Goal: Information Seeking & Learning: Compare options

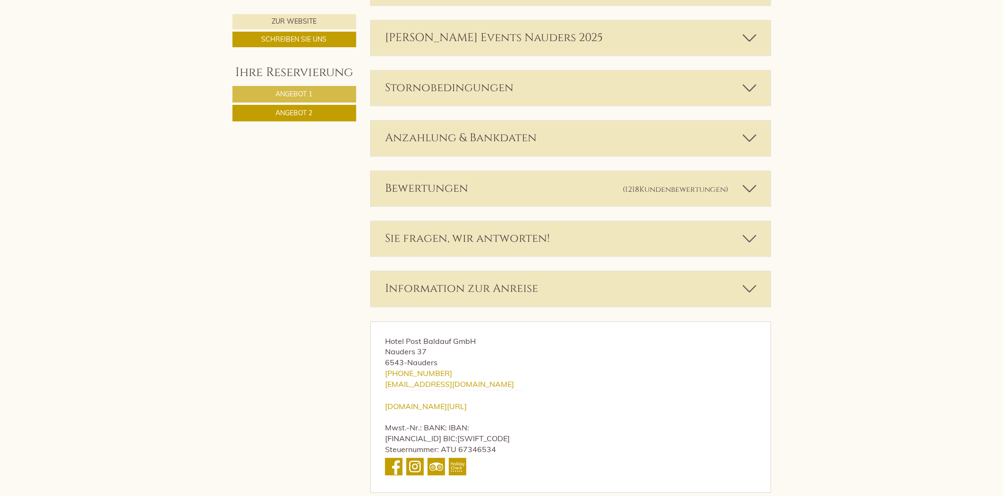
click at [518, 187] on div "Bewertungen (1218 Kundenbewertungen )" at bounding box center [571, 188] width 400 height 35
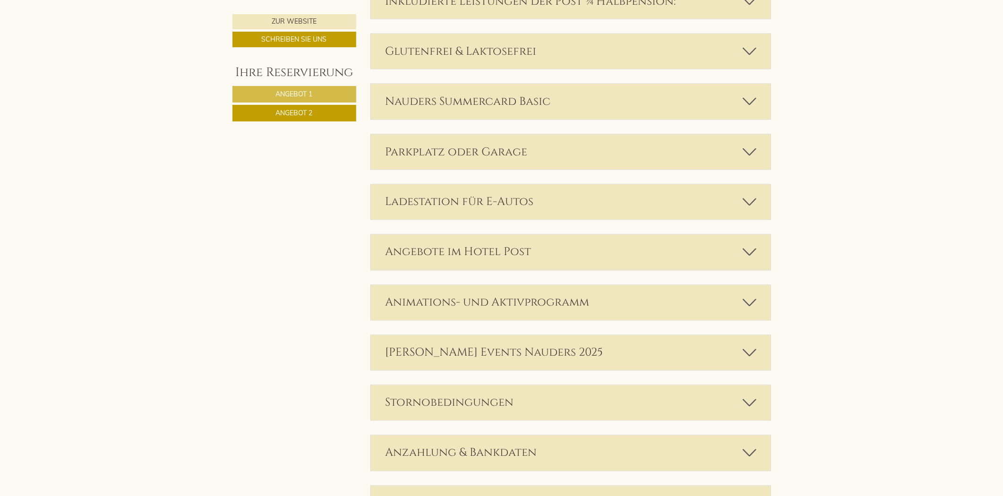
scroll to position [1024, 0]
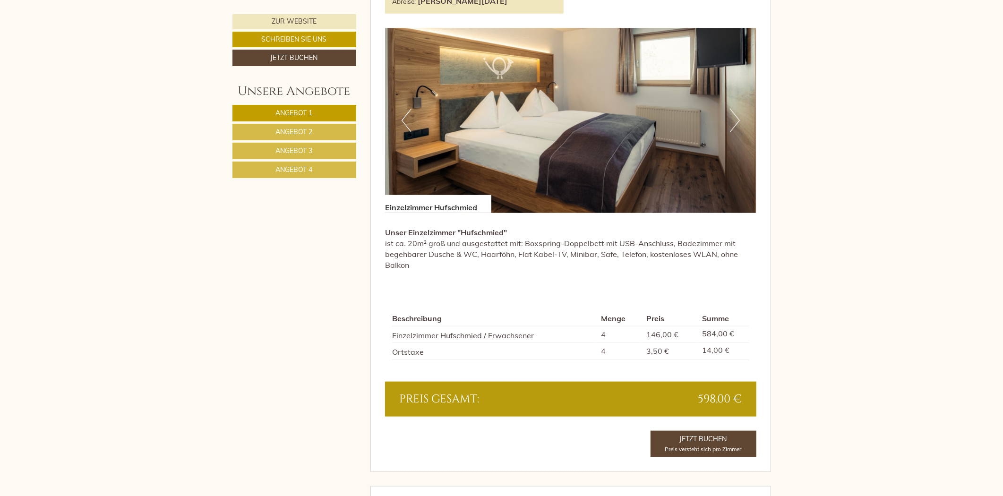
scroll to position [787, 0]
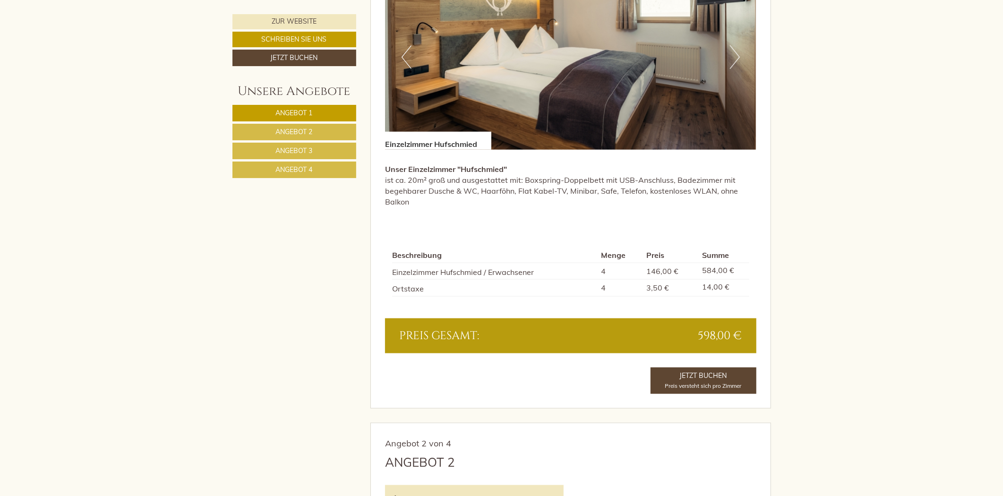
click at [278, 129] on span "Angebot 2" at bounding box center [294, 132] width 37 height 9
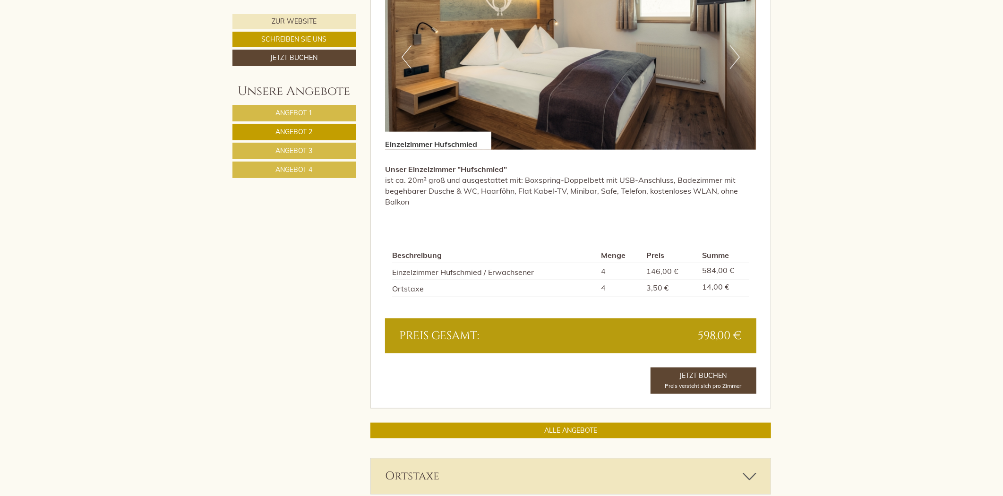
scroll to position [604, 0]
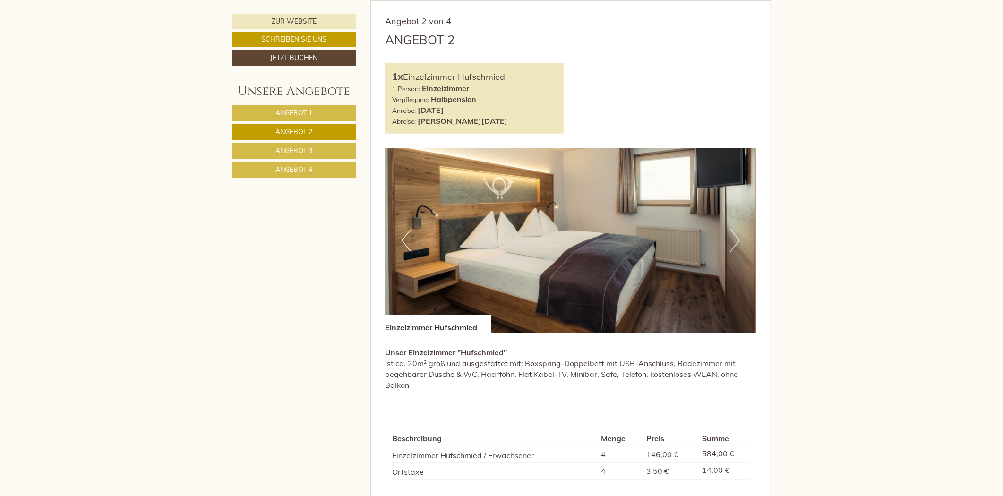
click at [278, 149] on span "Angebot 3" at bounding box center [294, 150] width 37 height 9
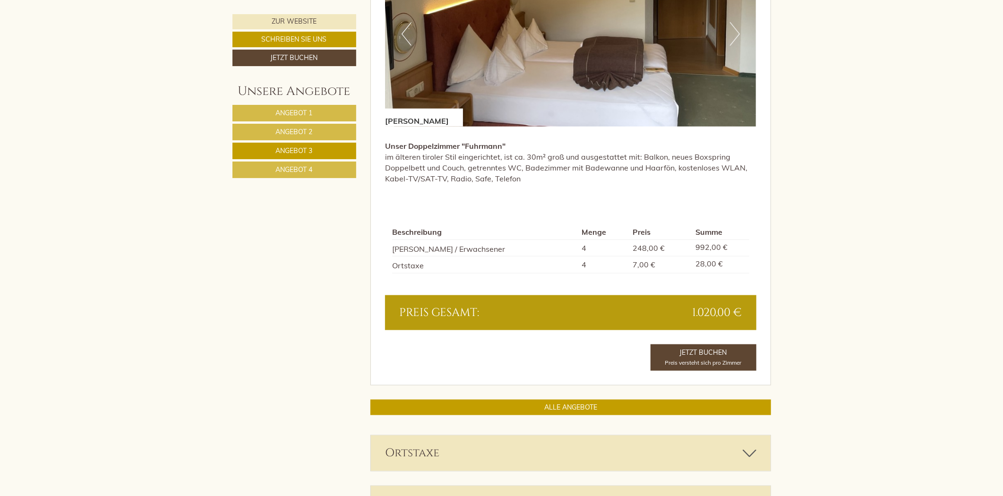
scroll to position [814, 0]
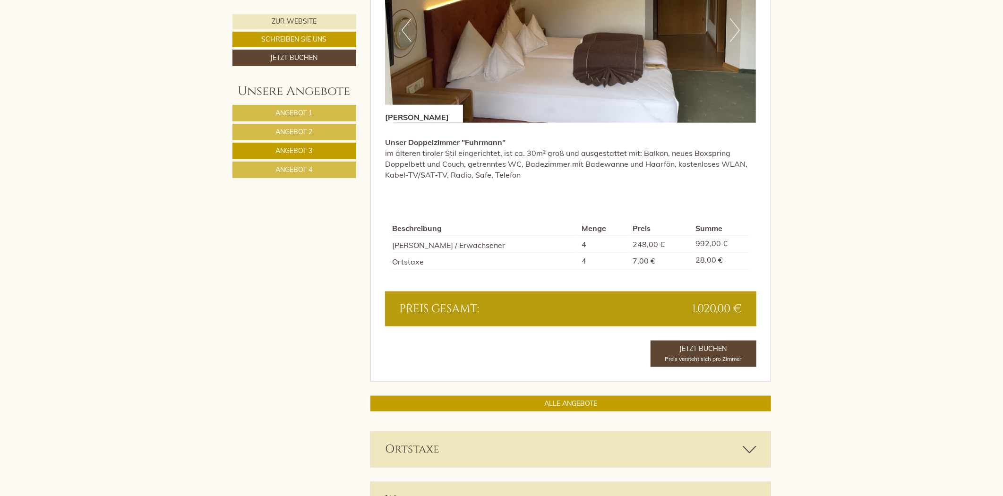
click at [285, 167] on span "Angebot 4" at bounding box center [294, 169] width 37 height 9
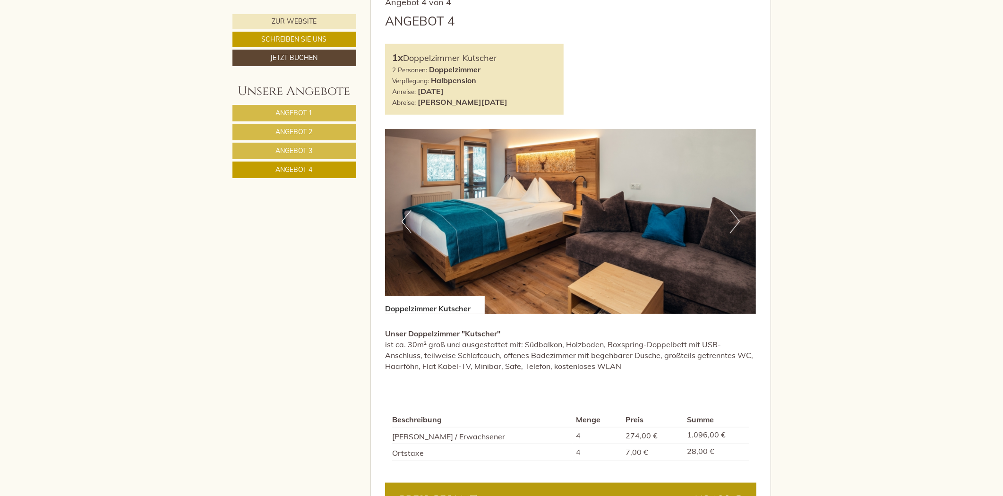
scroll to position [604, 0]
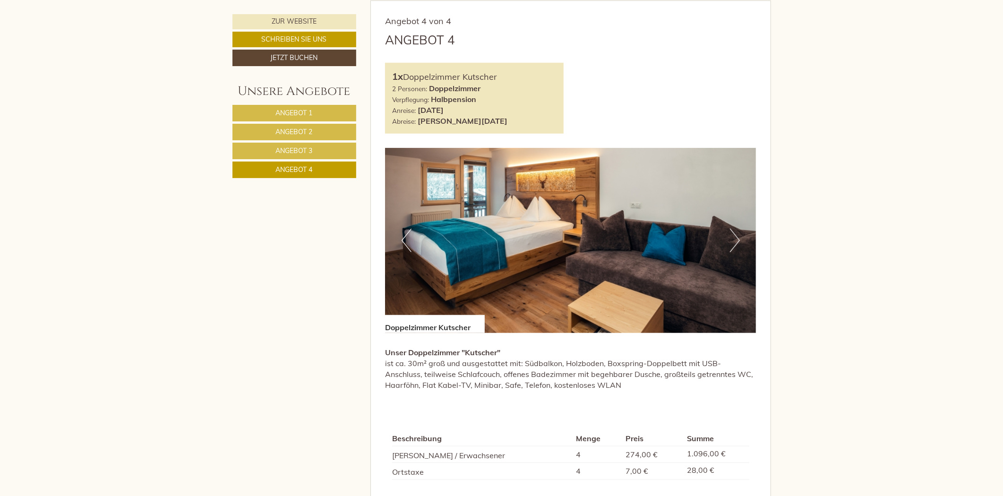
click at [290, 146] on span "Angebot 3" at bounding box center [294, 150] width 37 height 9
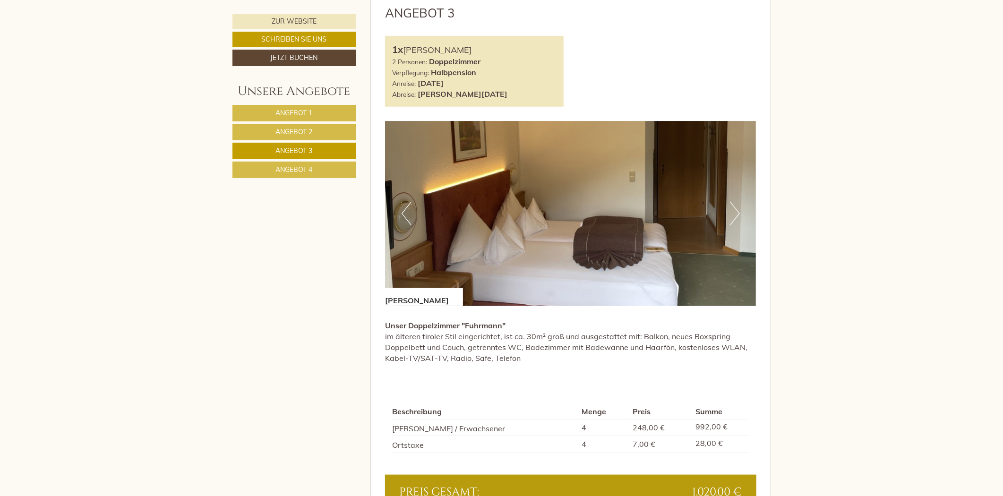
scroll to position [657, 0]
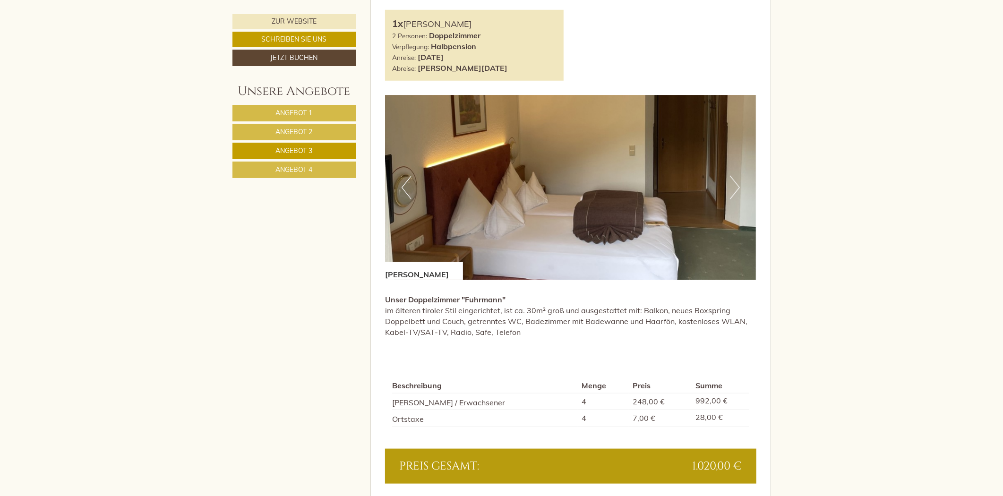
click at [336, 162] on link "Angebot 4" at bounding box center [294, 170] width 124 height 17
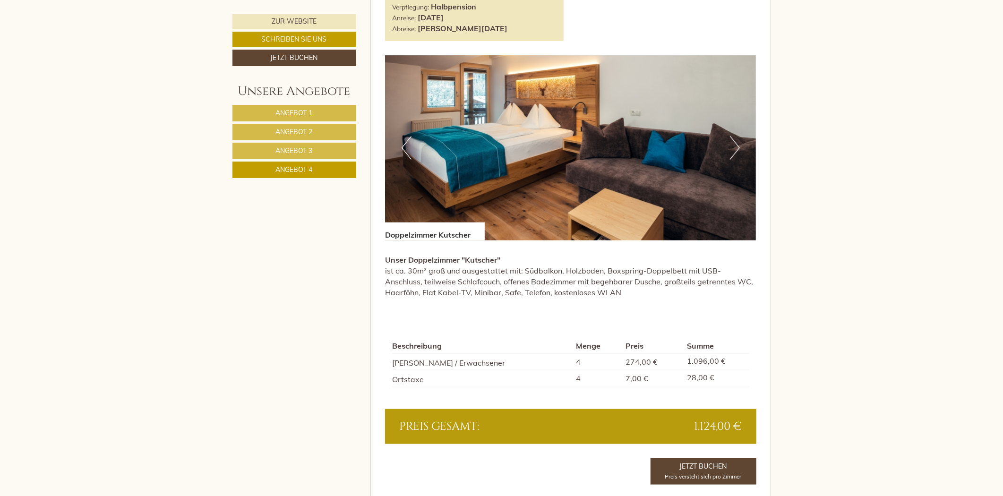
scroll to position [867, 0]
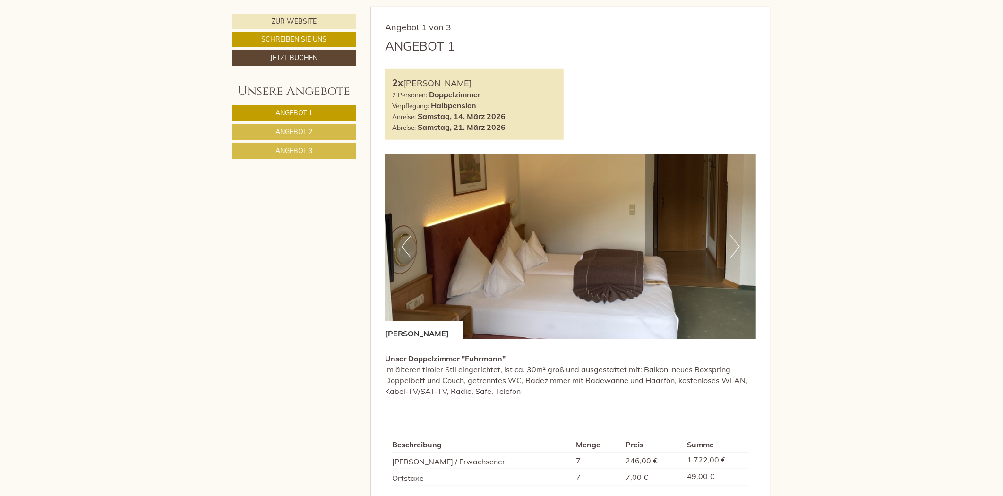
scroll to position [682, 0]
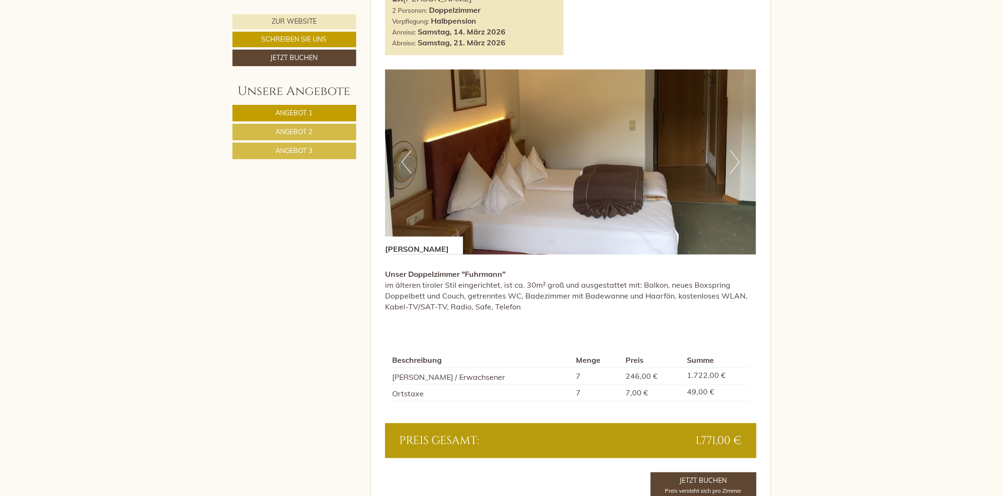
click at [274, 129] on link "Angebot 2" at bounding box center [294, 132] width 124 height 17
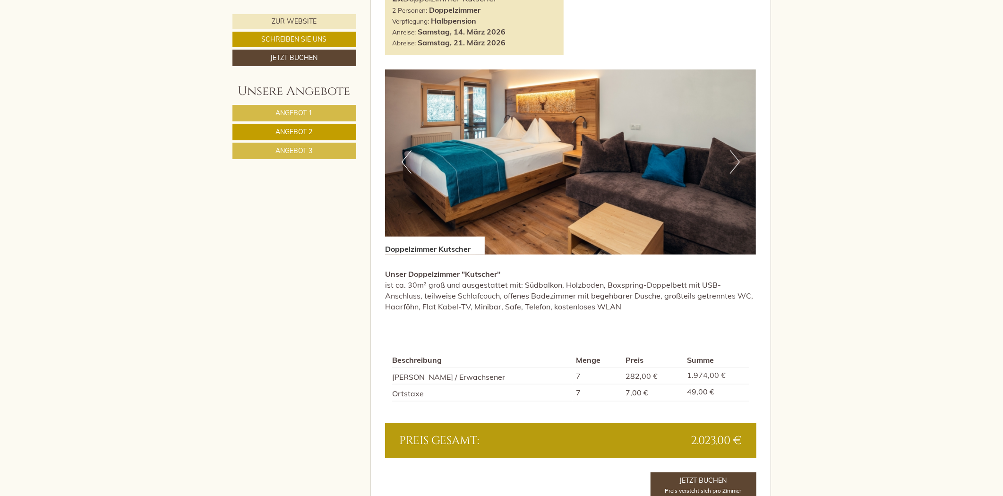
scroll to position [604, 0]
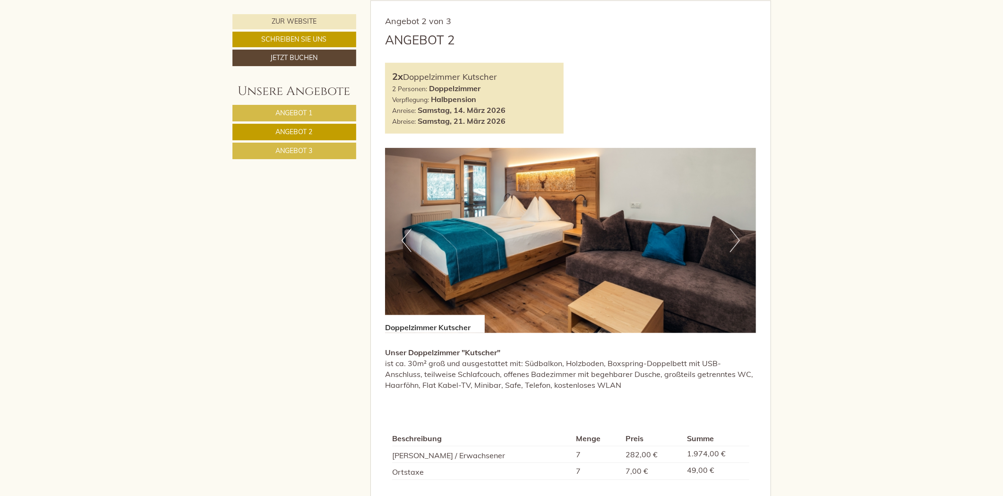
click at [281, 144] on link "Angebot 3" at bounding box center [294, 151] width 124 height 17
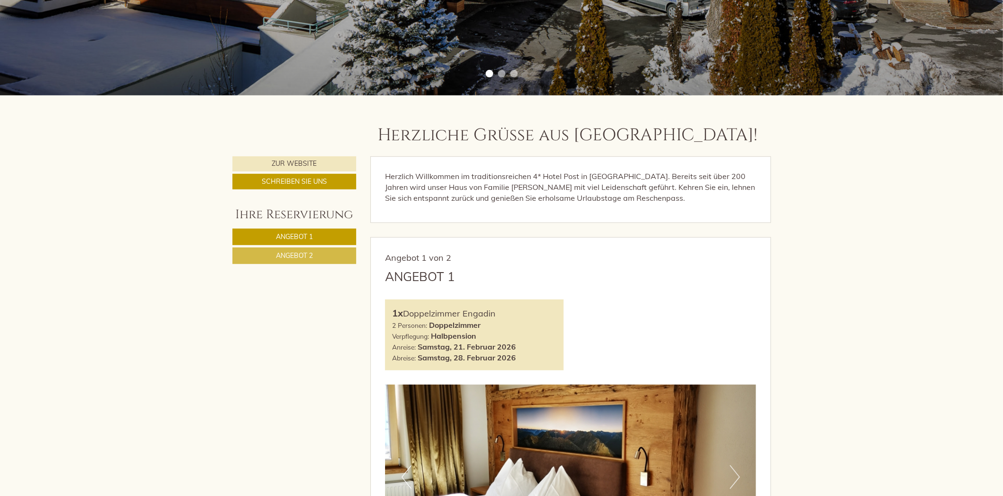
scroll to position [577, 0]
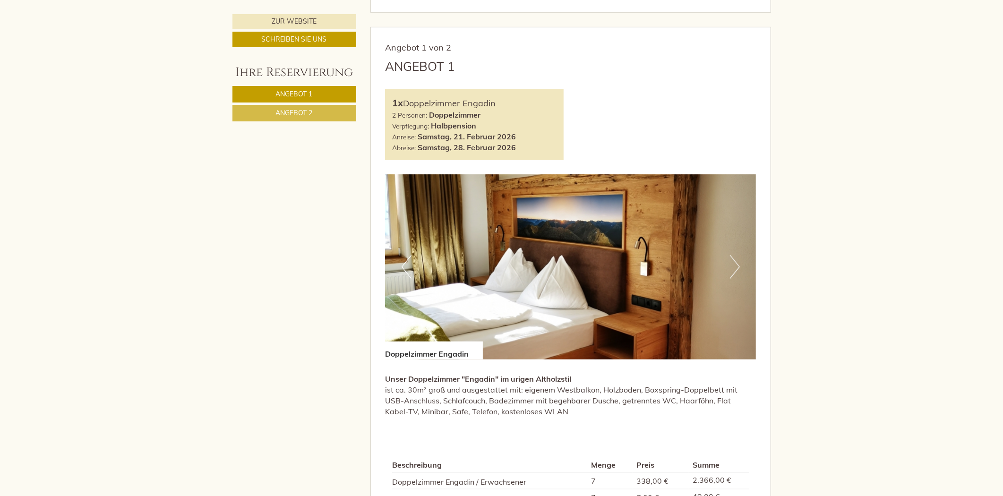
click at [309, 114] on span "Angebot 2" at bounding box center [294, 113] width 37 height 9
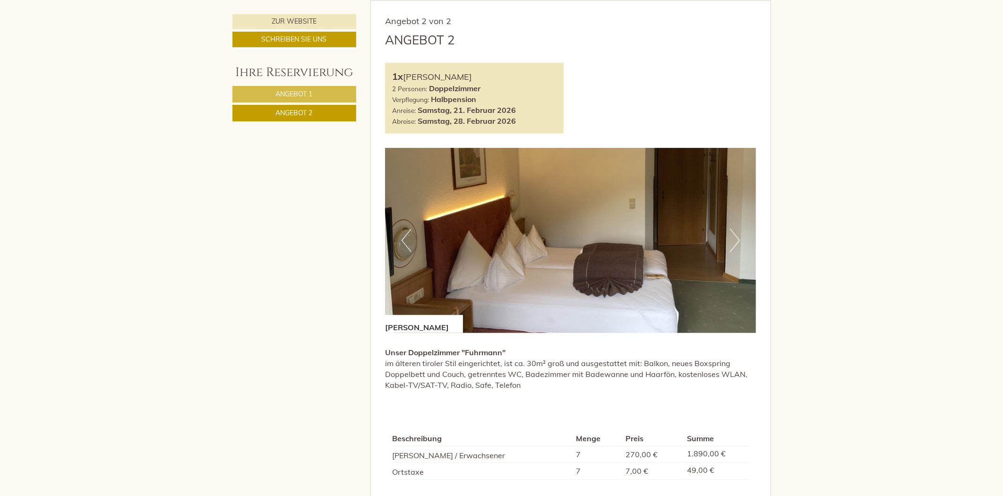
click at [308, 93] on span "Angebot 1" at bounding box center [294, 94] width 37 height 9
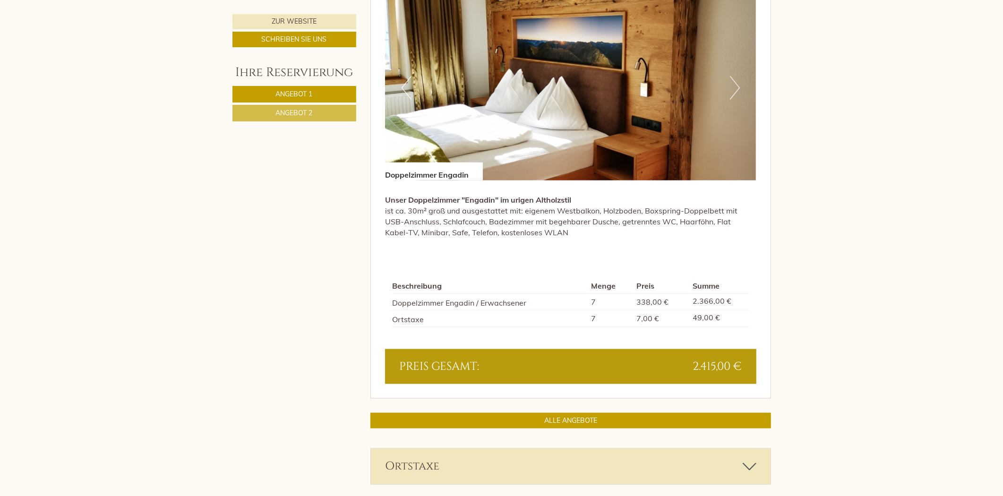
scroll to position [762, 0]
